Goal: Feedback & Contribution: Leave review/rating

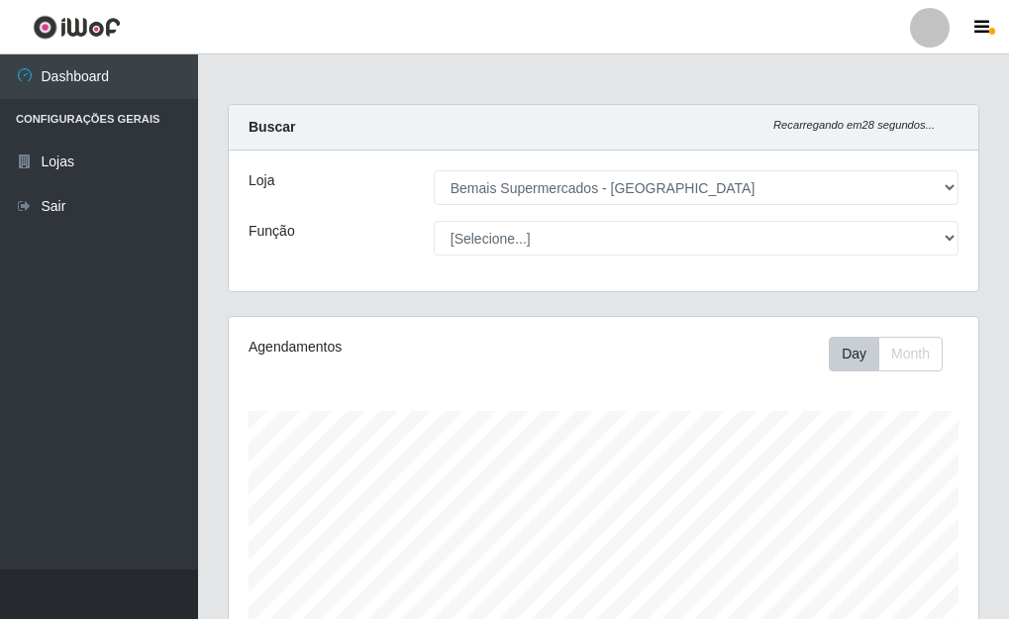
select select "249"
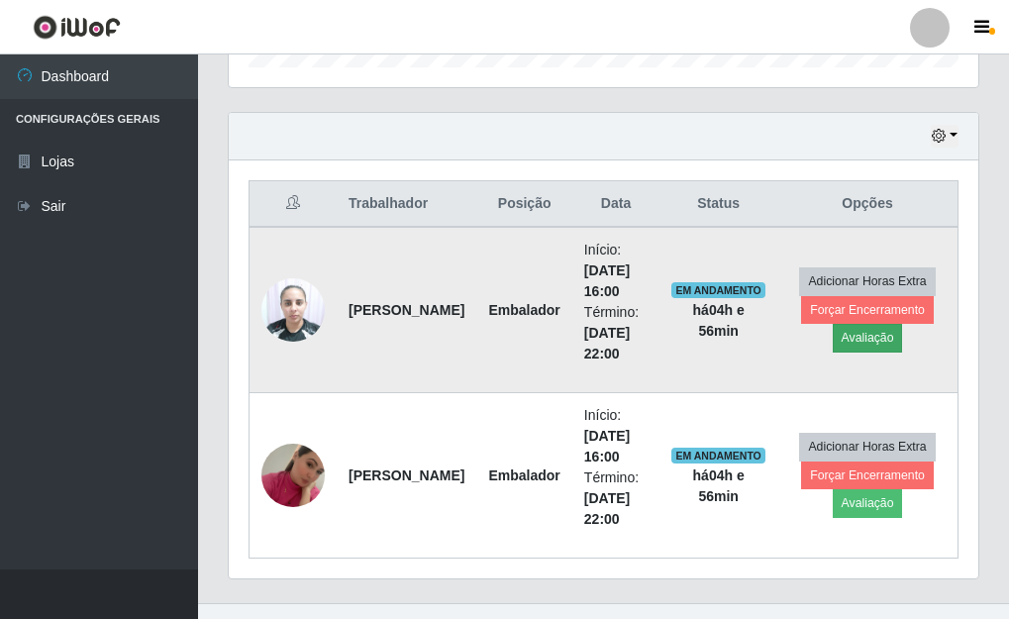
scroll to position [411, 750]
click at [878, 335] on button "Avaliação" at bounding box center [868, 338] width 70 height 28
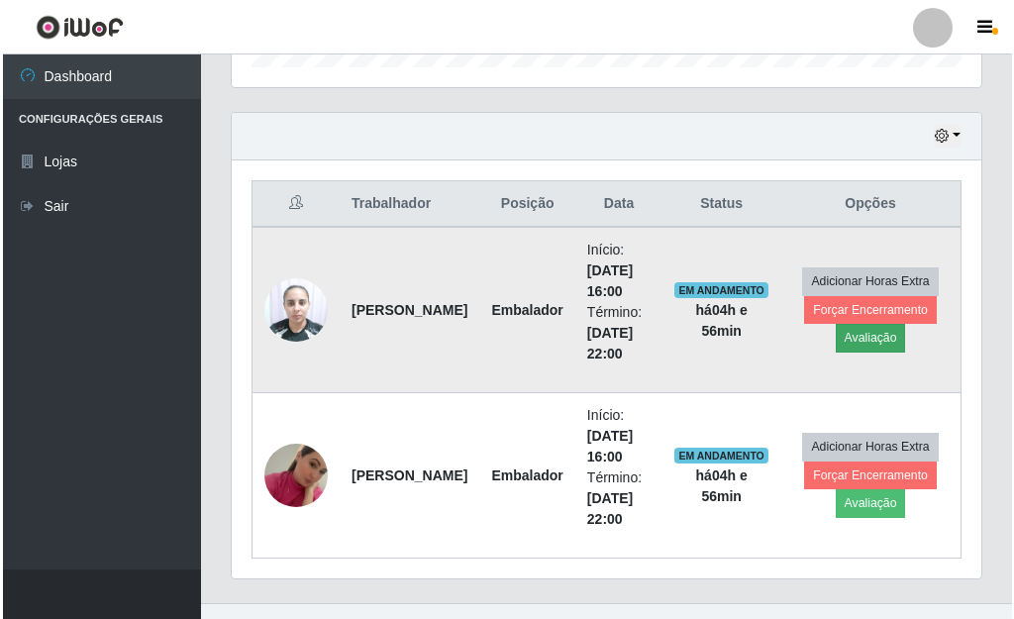
scroll to position [411, 738]
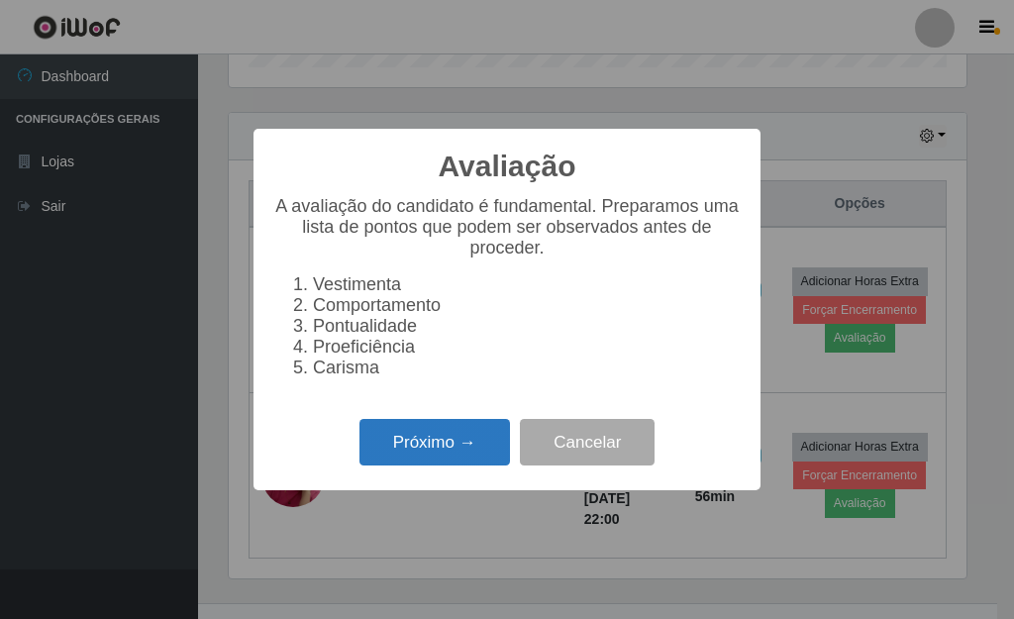
click at [475, 452] on button "Próximo →" at bounding box center [434, 442] width 151 height 47
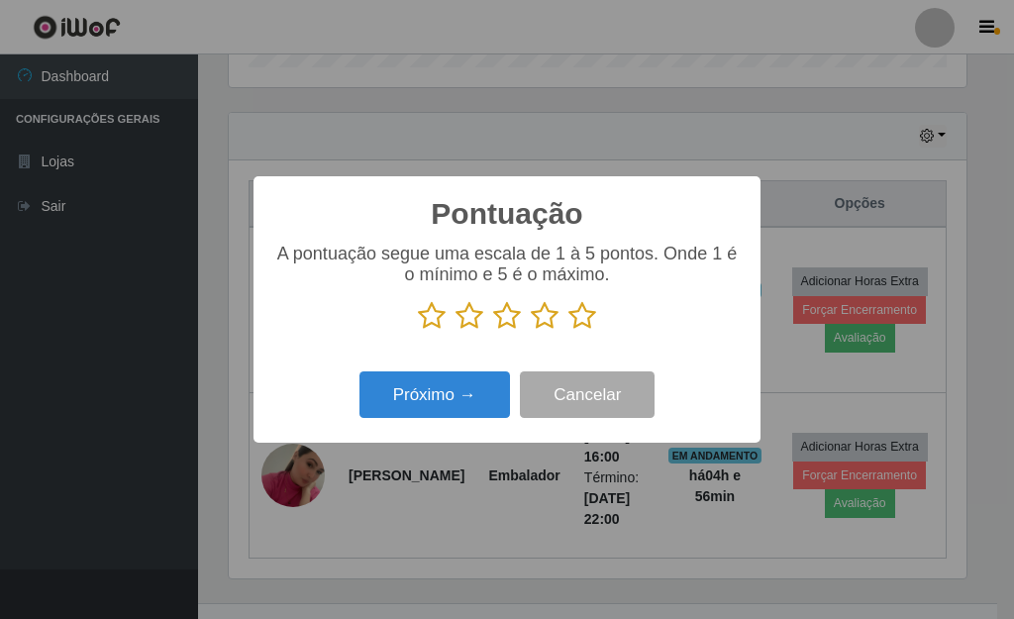
scroll to position [989817, 989490]
click at [583, 323] on icon at bounding box center [582, 316] width 28 height 30
click at [568, 331] on input "radio" at bounding box center [568, 331] width 0 height 0
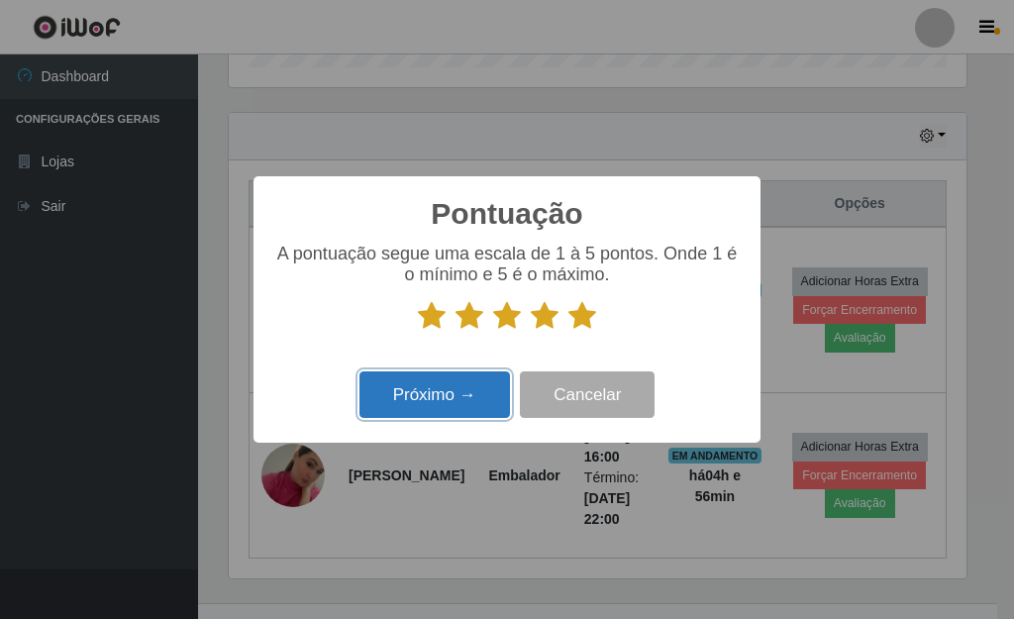
click at [438, 392] on button "Próximo →" at bounding box center [434, 394] width 151 height 47
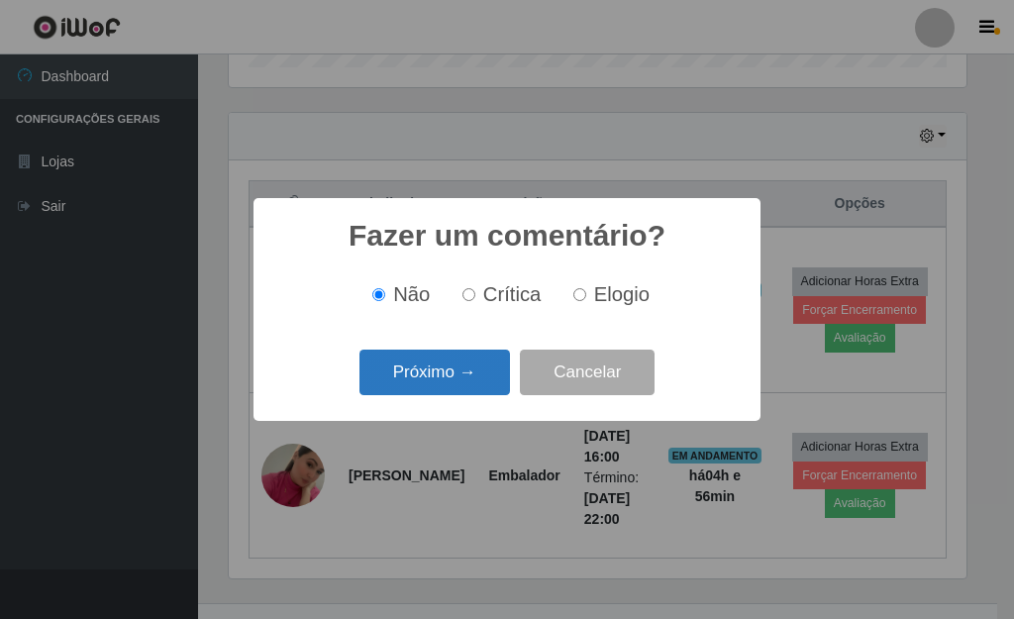
click at [441, 384] on button "Próximo →" at bounding box center [434, 373] width 151 height 47
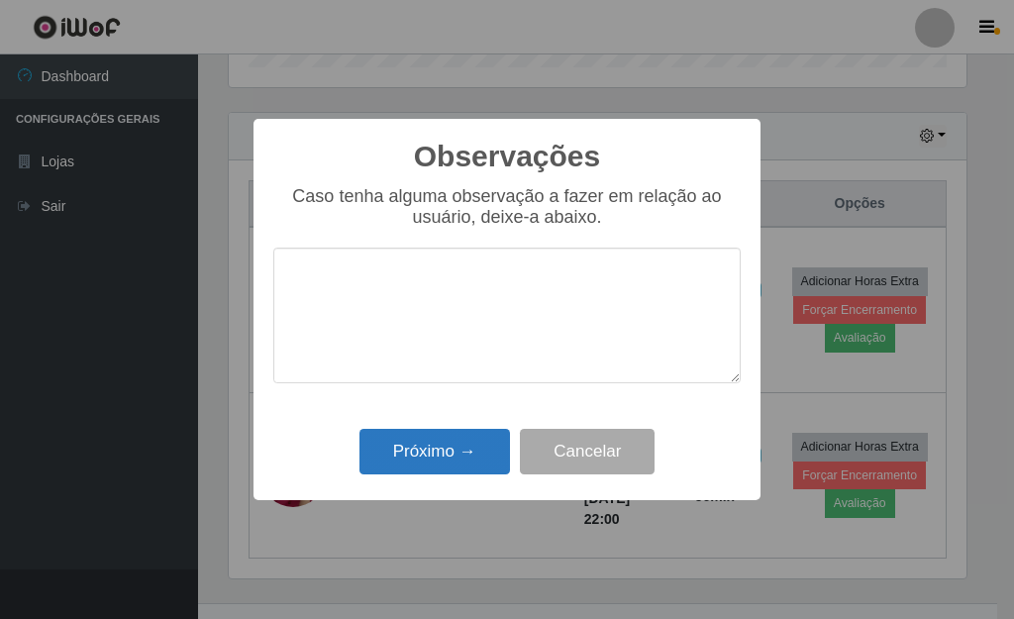
drag, startPoint x: 437, startPoint y: 421, endPoint x: 436, endPoint y: 435, distance: 13.9
click at [438, 422] on div "Observações × Caso tenha alguma observação a fazer em relação ao usuário, deixe…" at bounding box center [506, 309] width 507 height 381
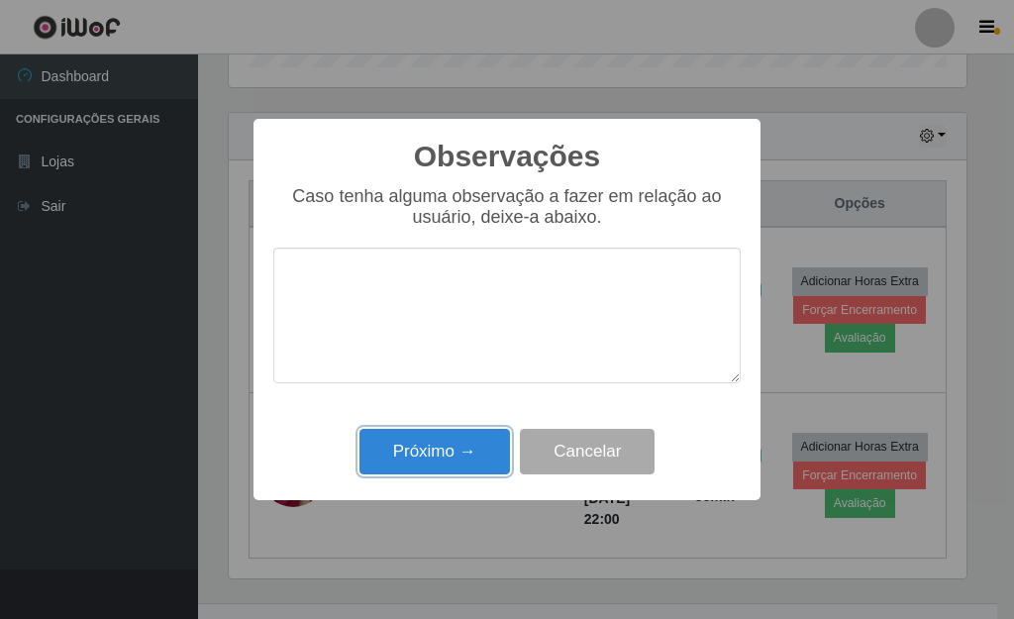
drag, startPoint x: 443, startPoint y: 438, endPoint x: 471, endPoint y: 453, distance: 32.3
click at [444, 438] on button "Próximo →" at bounding box center [434, 452] width 151 height 47
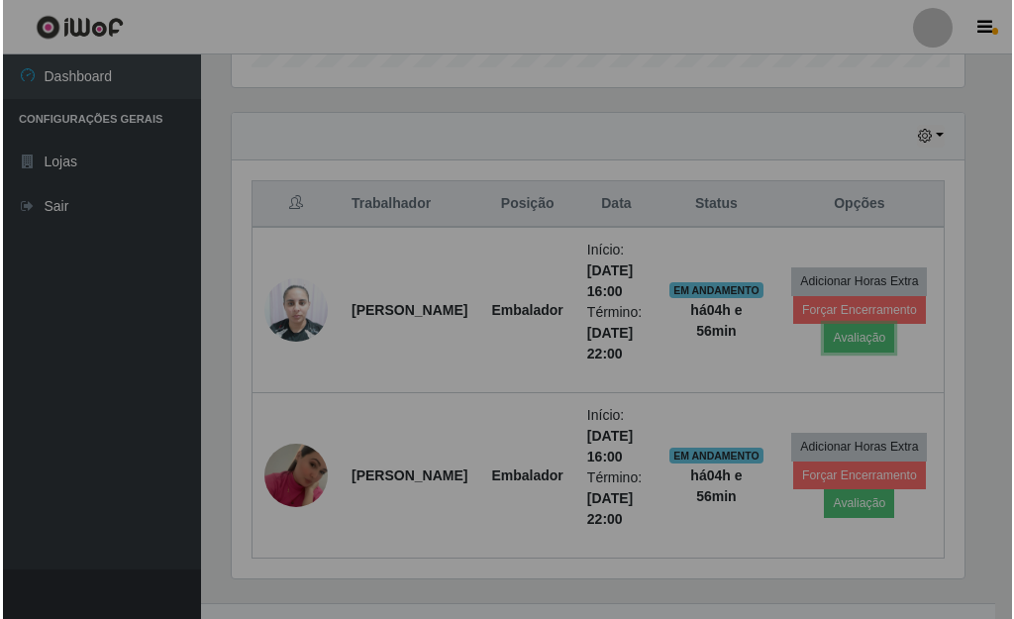
scroll to position [411, 750]
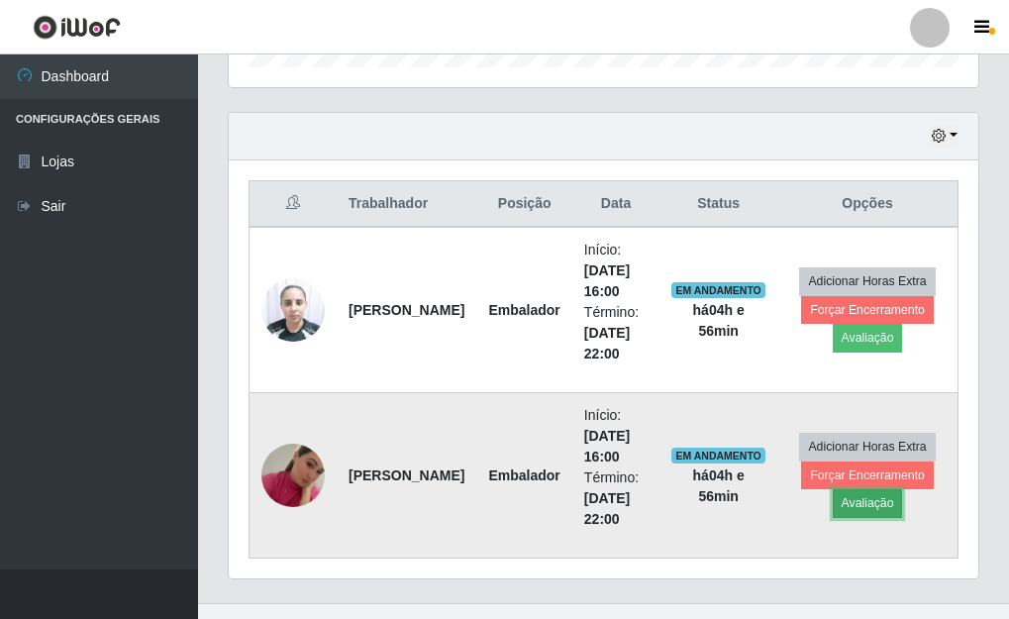
click at [875, 508] on button "Avaliação" at bounding box center [868, 503] width 70 height 28
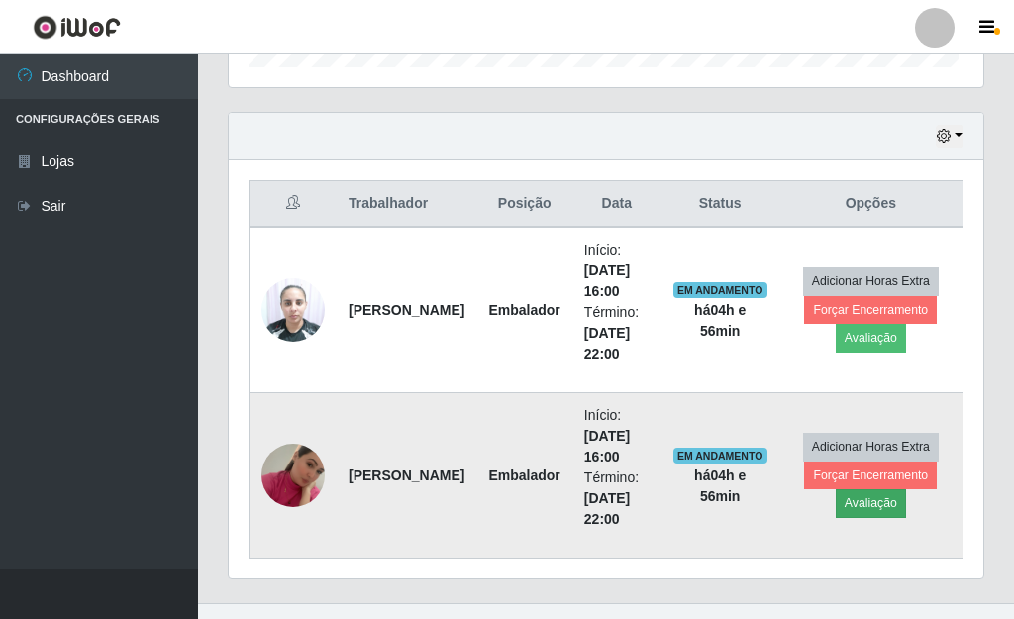
scroll to position [411, 738]
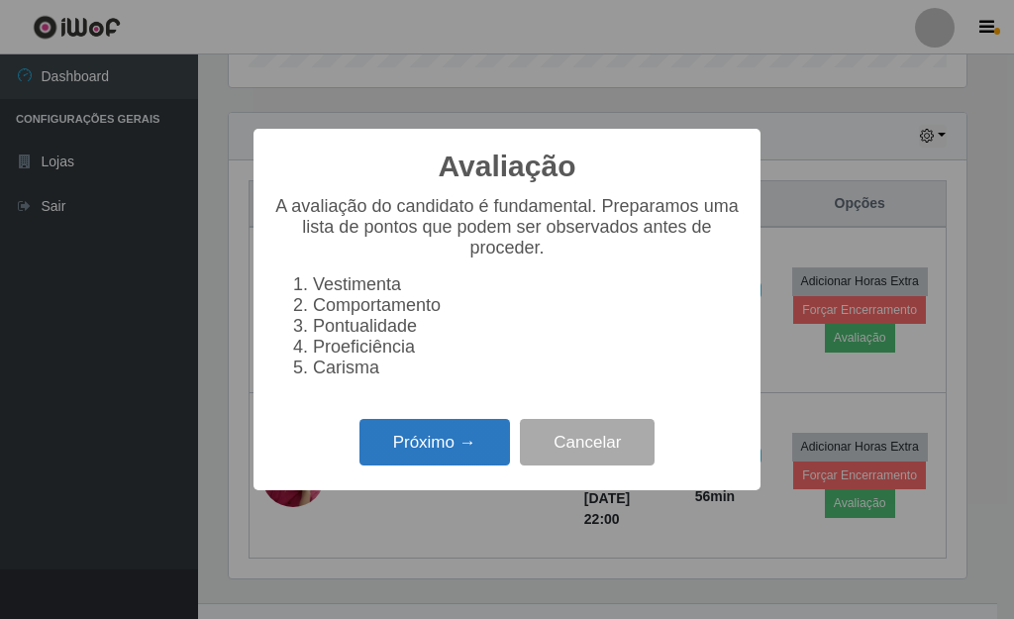
click at [453, 458] on button "Próximo →" at bounding box center [434, 442] width 151 height 47
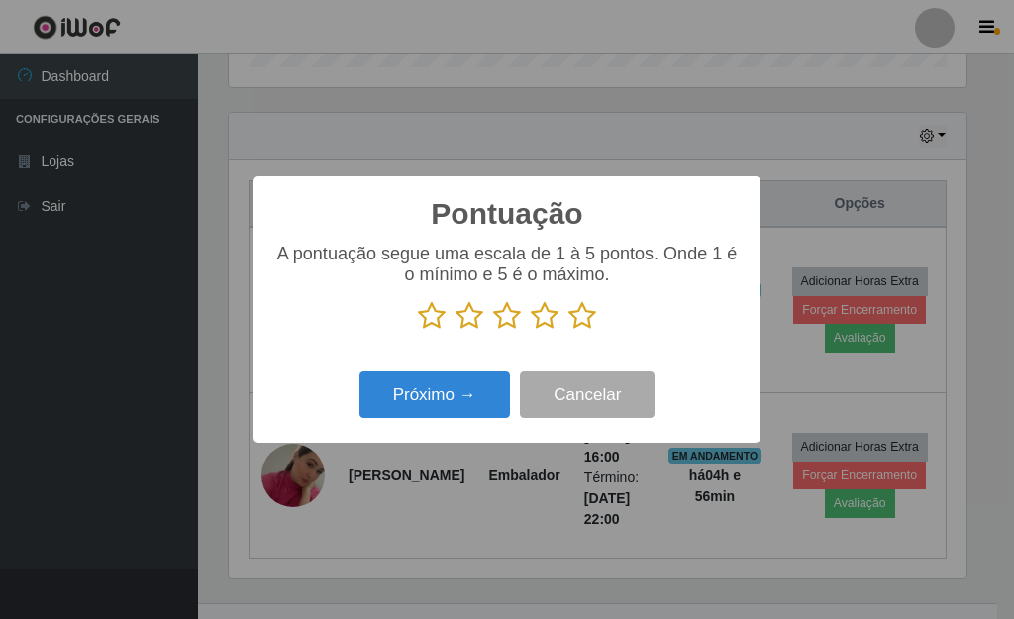
click at [584, 322] on icon at bounding box center [582, 316] width 28 height 30
click at [568, 331] on input "radio" at bounding box center [568, 331] width 0 height 0
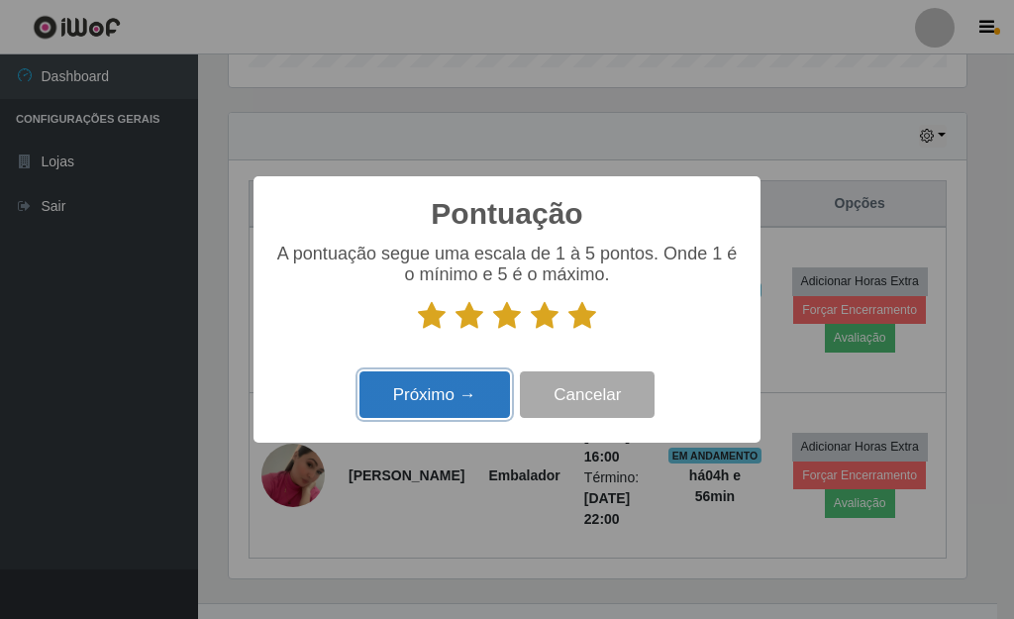
click at [464, 396] on button "Próximo →" at bounding box center [434, 394] width 151 height 47
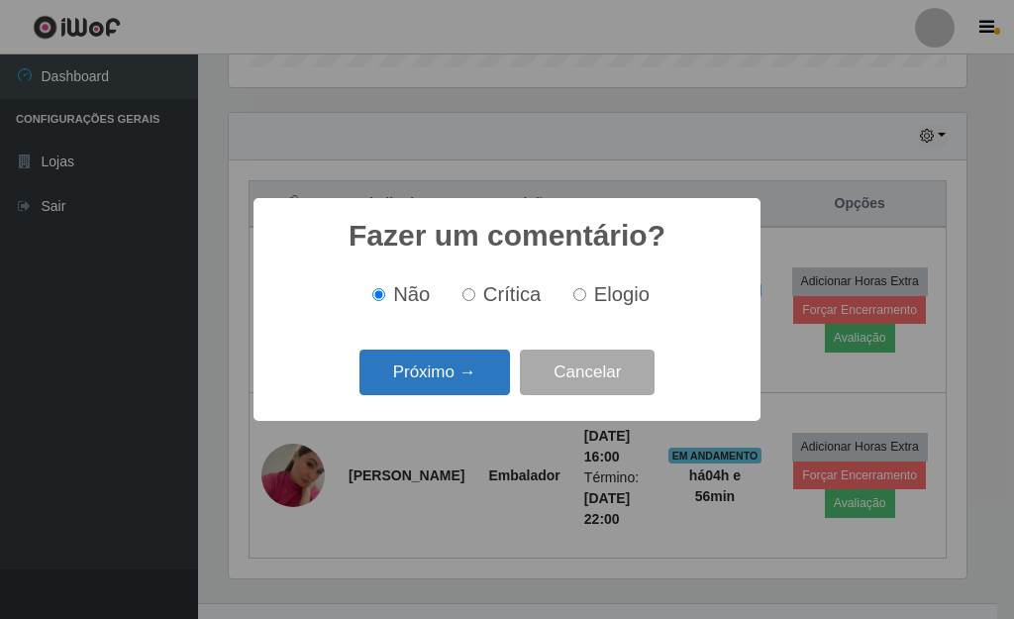
click at [469, 362] on button "Próximo →" at bounding box center [434, 373] width 151 height 47
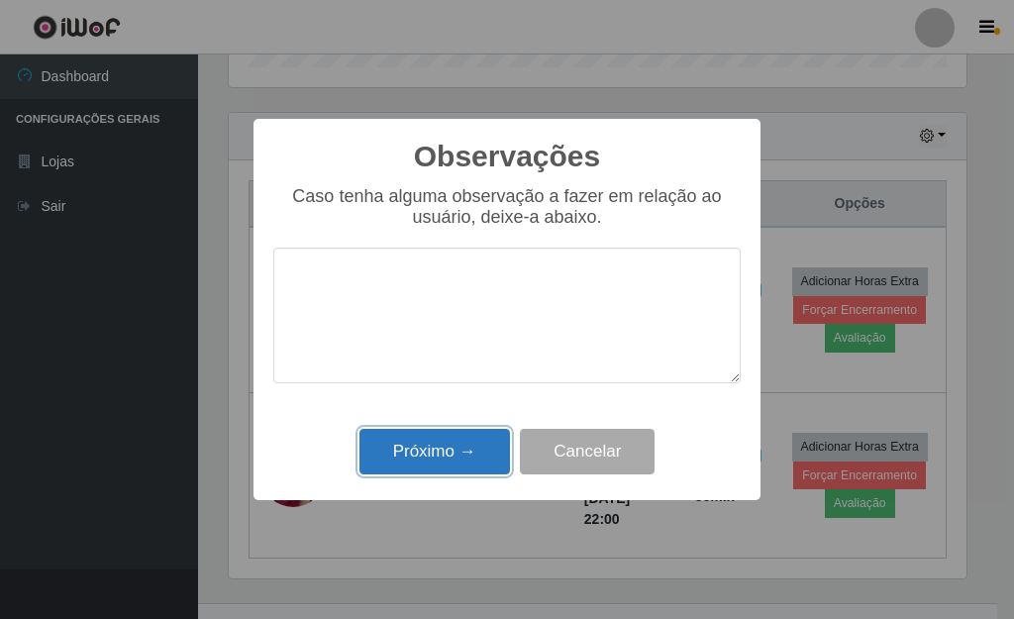
click at [461, 443] on button "Próximo →" at bounding box center [434, 452] width 151 height 47
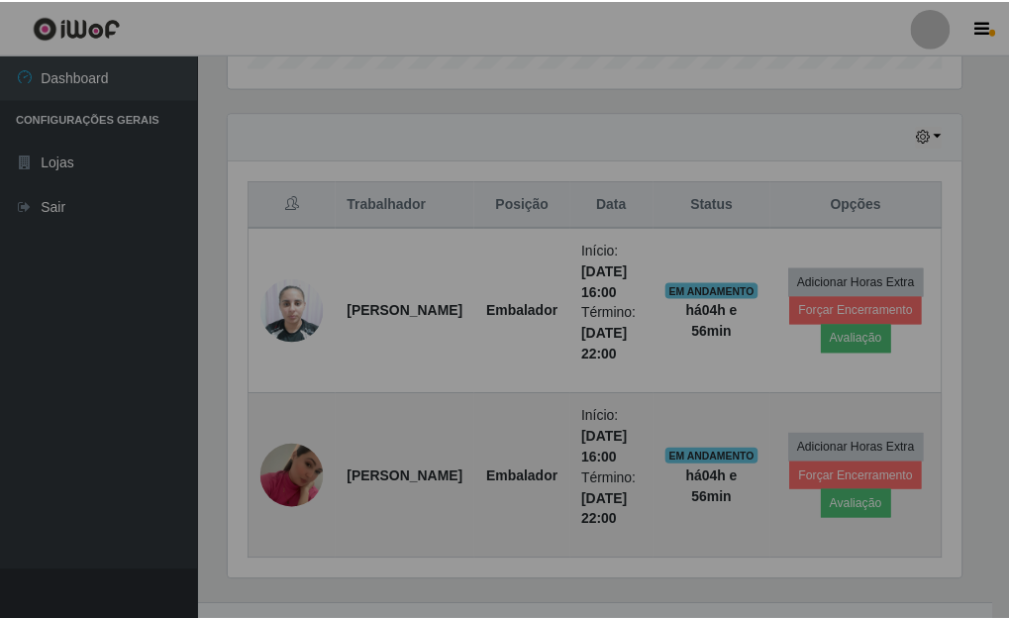
scroll to position [411, 750]
